Goal: Task Accomplishment & Management: Manage account settings

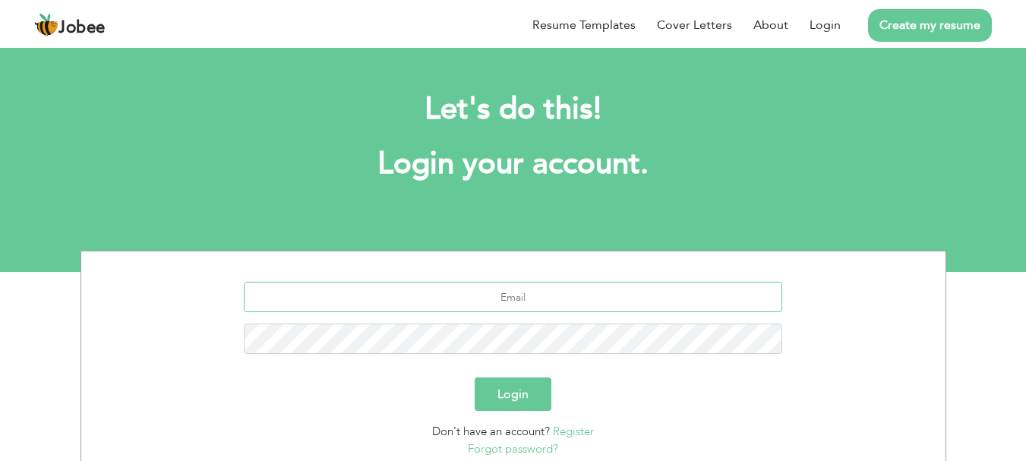
type input "[PERSON_NAME][EMAIL_ADDRESS][DOMAIN_NAME]"
click at [531, 385] on button "Login" at bounding box center [513, 393] width 77 height 33
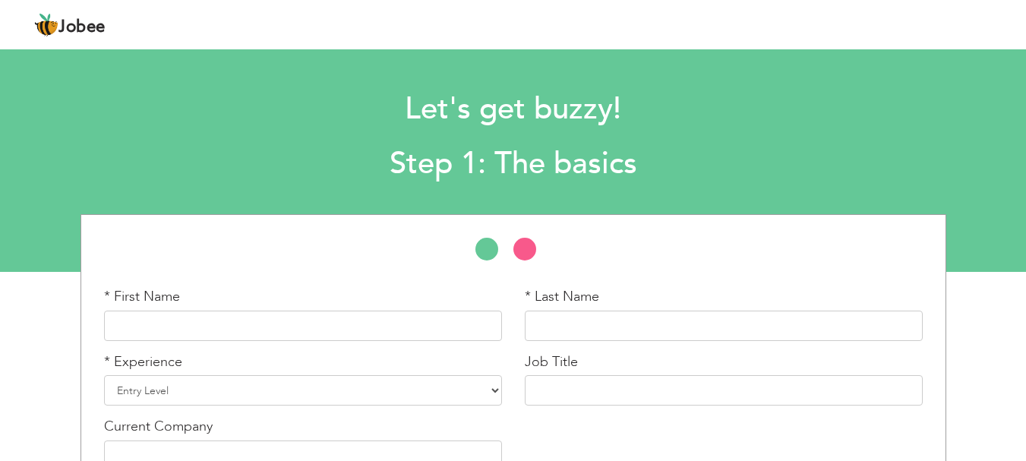
click at [62, 29] on span "Jobee" at bounding box center [81, 27] width 47 height 17
click at [910, 27] on div "Jobee Profile Resume Templates Resume Templates Cover Letters About My Resume W…" at bounding box center [513, 25] width 980 height 41
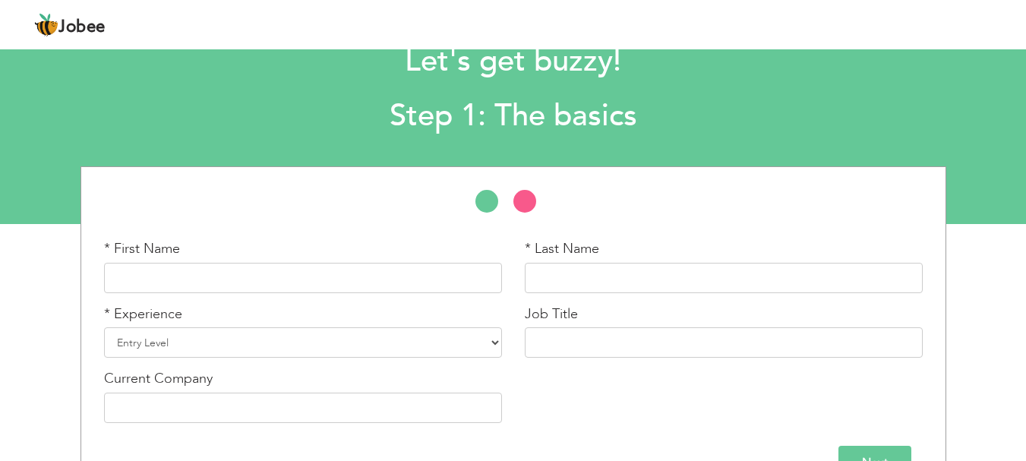
scroll to position [90, 0]
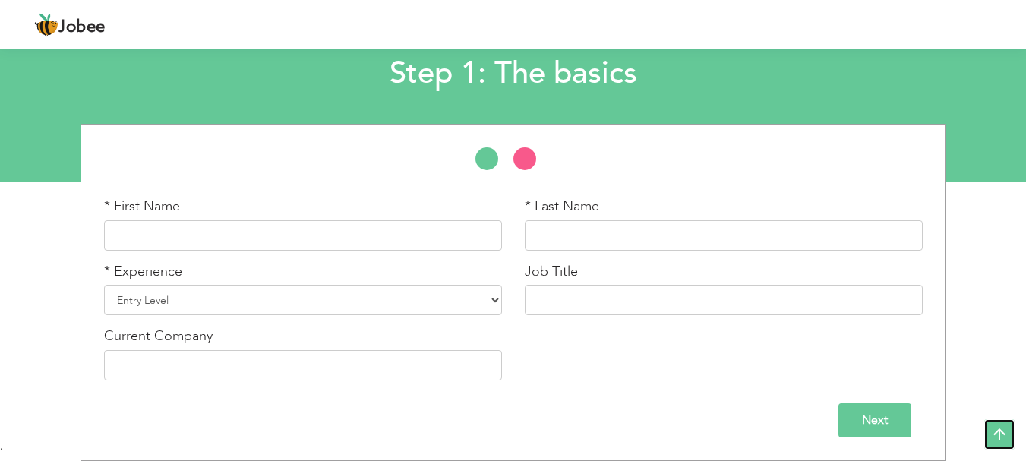
click at [996, 438] on icon at bounding box center [999, 434] width 30 height 30
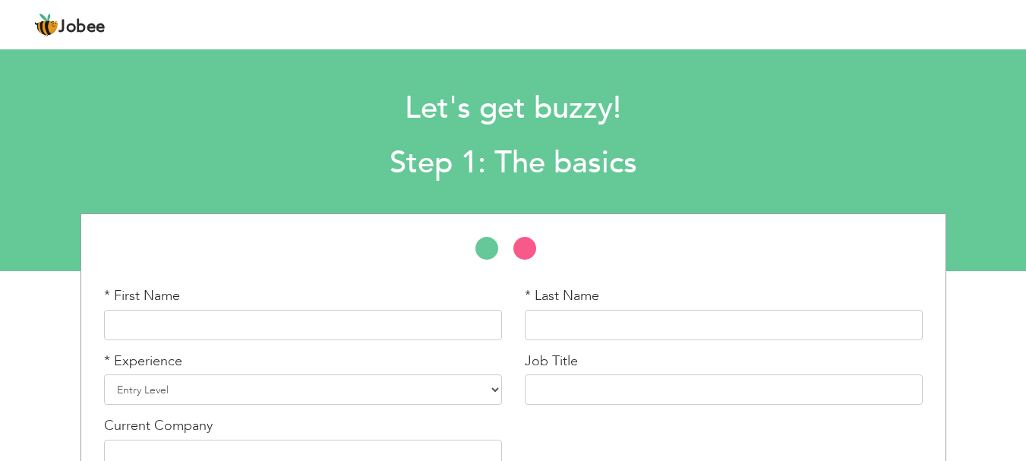
scroll to position [0, 0]
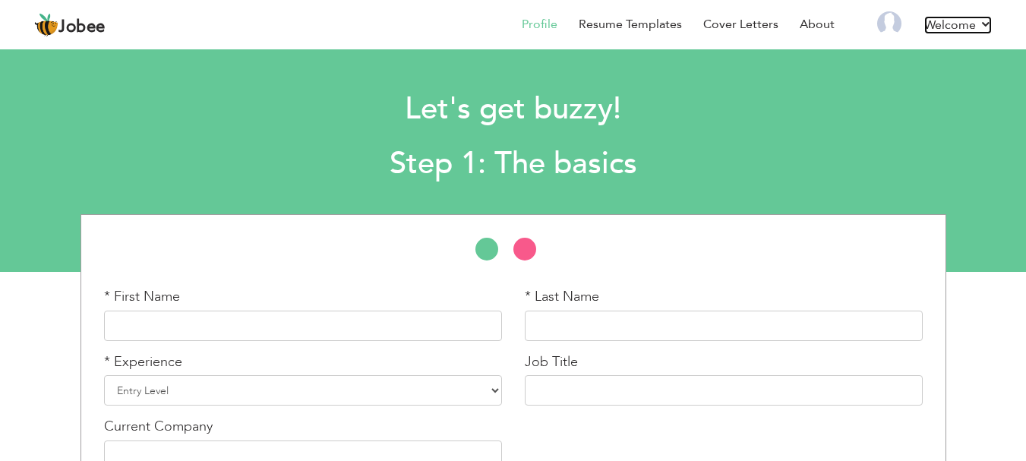
click at [943, 33] on link "Welcome" at bounding box center [958, 25] width 68 height 18
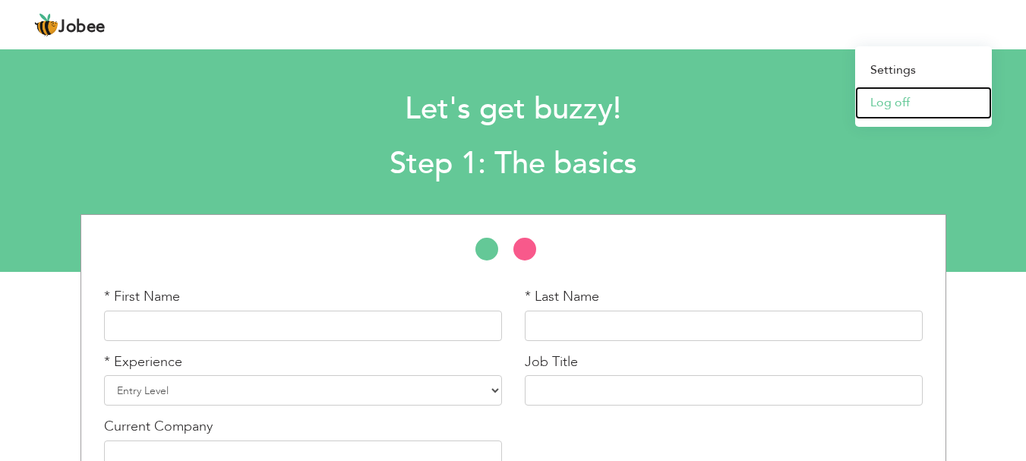
click at [912, 99] on link "Log off" at bounding box center [923, 103] width 137 height 33
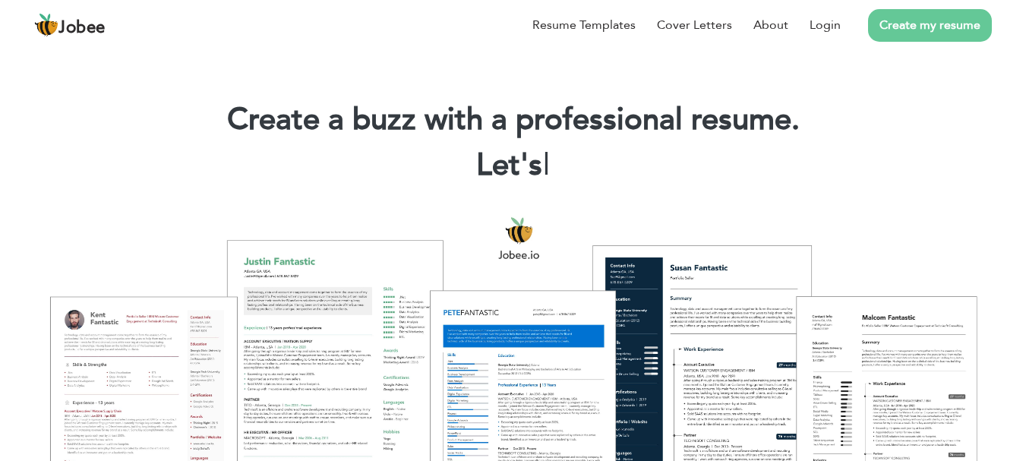
click at [917, 32] on link "Create my resume" at bounding box center [930, 25] width 124 height 33
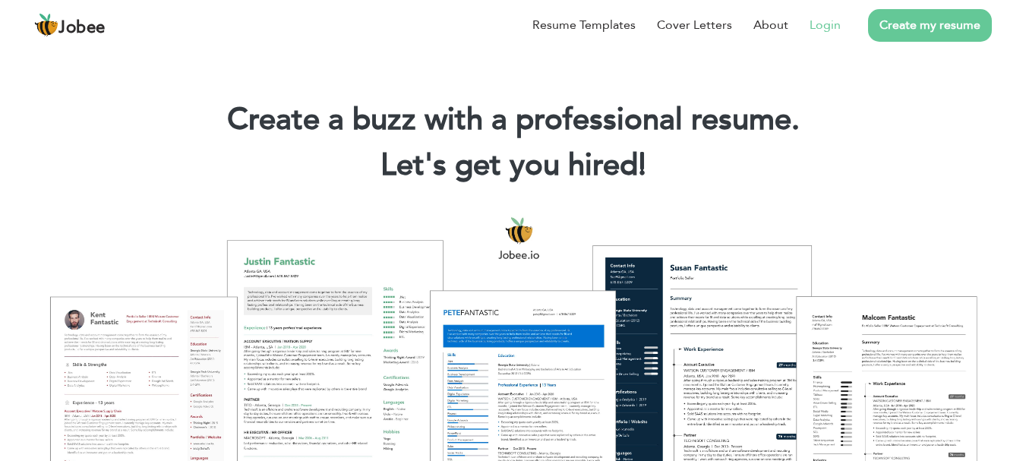
click at [822, 26] on link "Login" at bounding box center [824, 25] width 31 height 18
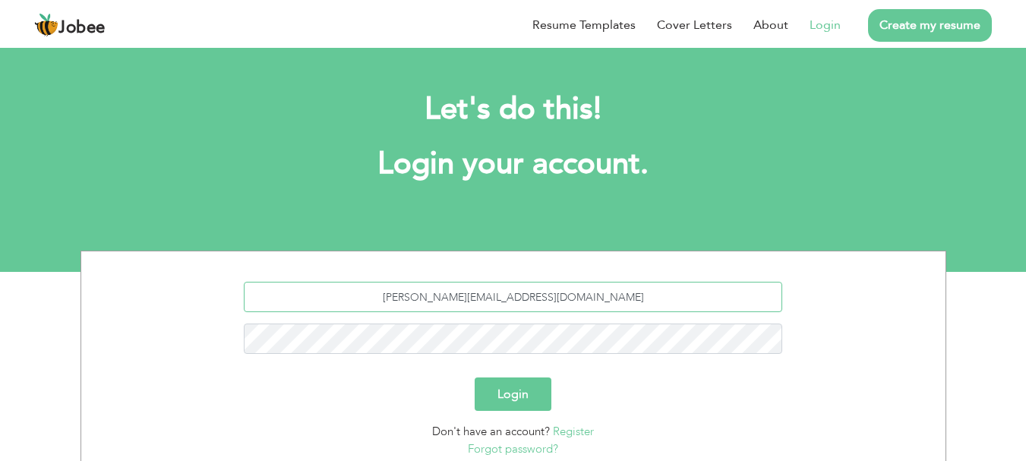
drag, startPoint x: 597, startPoint y: 295, endPoint x: 374, endPoint y: 309, distance: 223.7
click at [374, 309] on input "[PERSON_NAME][EMAIL_ADDRESS][DOMAIN_NAME]" at bounding box center [513, 297] width 538 height 30
type input "sandhu228@gmail.com"
click at [529, 387] on button "Login" at bounding box center [513, 393] width 77 height 33
